Goal: Check status: Check status

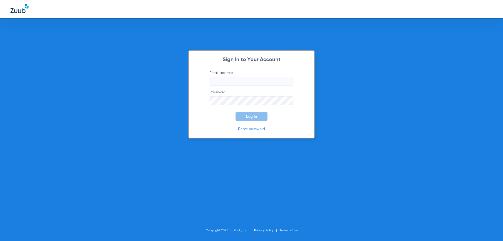
type input "info@mytoothtales.com"
click at [245, 121] on div "Sign In to Your Account Email address info@mytoothtales.com Password Log In Res…" at bounding box center [251, 94] width 126 height 88
click at [244, 117] on button "Log In" at bounding box center [252, 116] width 32 height 9
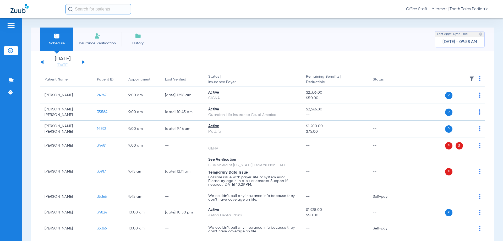
click at [83, 62] on button at bounding box center [83, 62] width 3 height 4
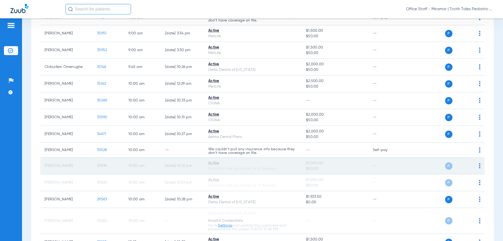
scroll to position [236, 0]
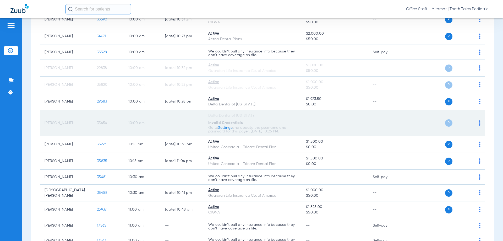
scroll to position [367, 0]
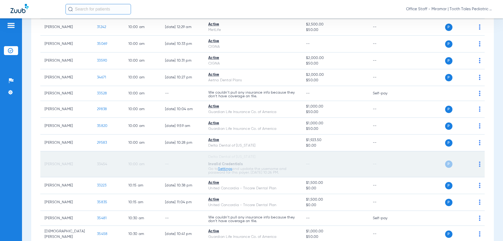
scroll to position [288, 0]
